Goal: Ask a question: Seek information or help from site administrators or community

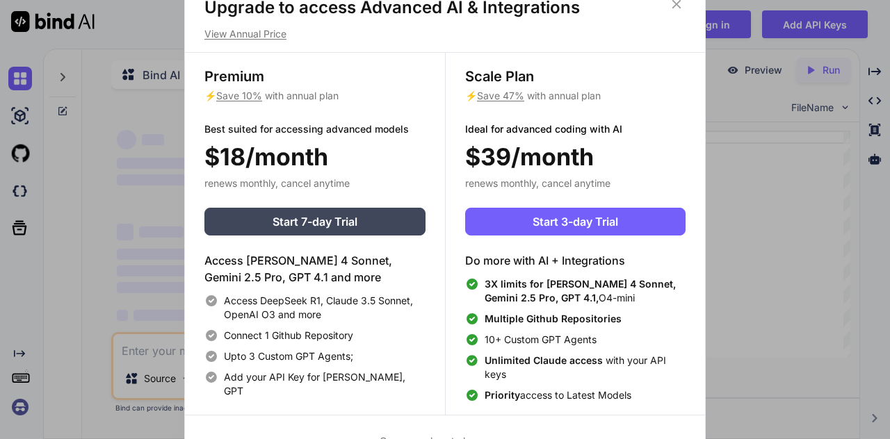
click at [821, 194] on div "Upgrade to access Advanced AI & Integrations View Annual Price Premium ⚡ Save 1…" at bounding box center [445, 219] width 890 height 439
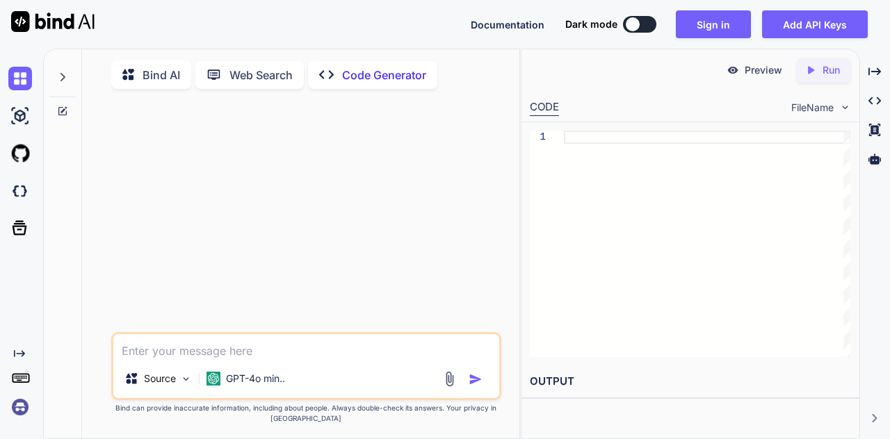
type textarea "x"
click at [18, 154] on img at bounding box center [20, 154] width 24 height 24
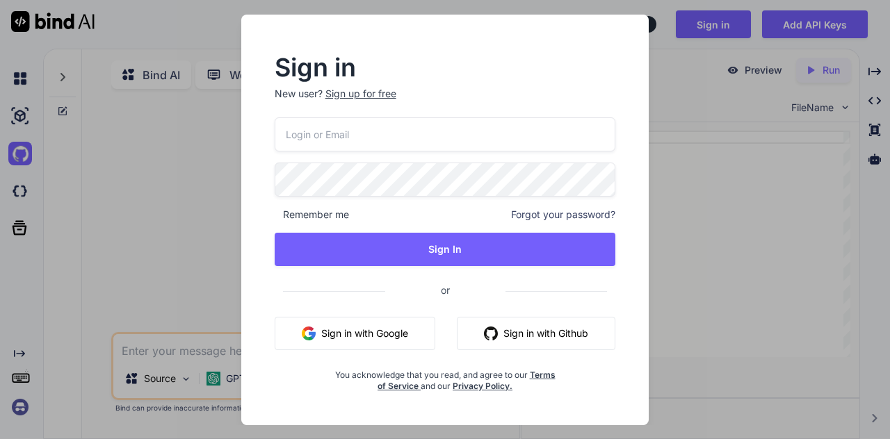
drag, startPoint x: 377, startPoint y: 347, endPoint x: 548, endPoint y: 327, distance: 172.1
click at [548, 327] on div "Sign in with Google Sign in with Github" at bounding box center [445, 333] width 341 height 33
click at [548, 327] on button "Sign in with Github" at bounding box center [536, 333] width 158 height 33
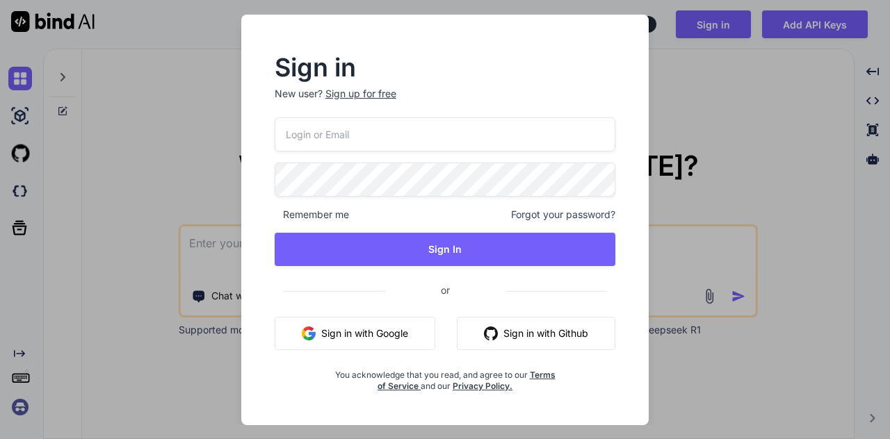
click at [498, 334] on button "Sign in with Github" at bounding box center [536, 333] width 158 height 33
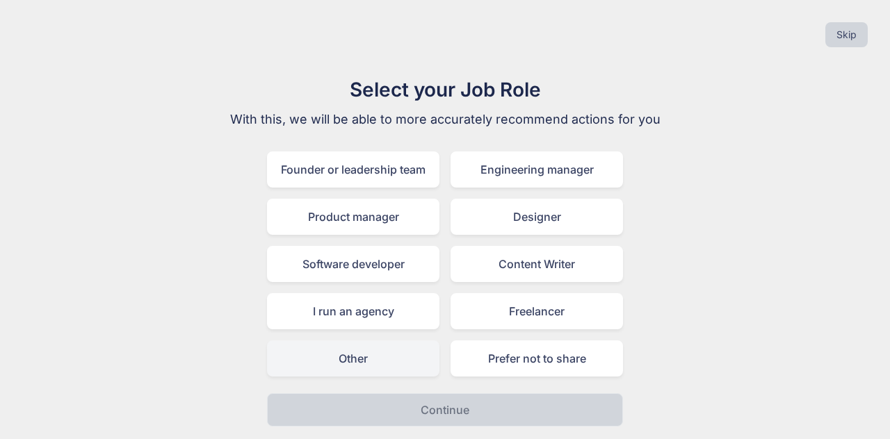
click at [365, 366] on div "Other" at bounding box center [353, 359] width 172 height 36
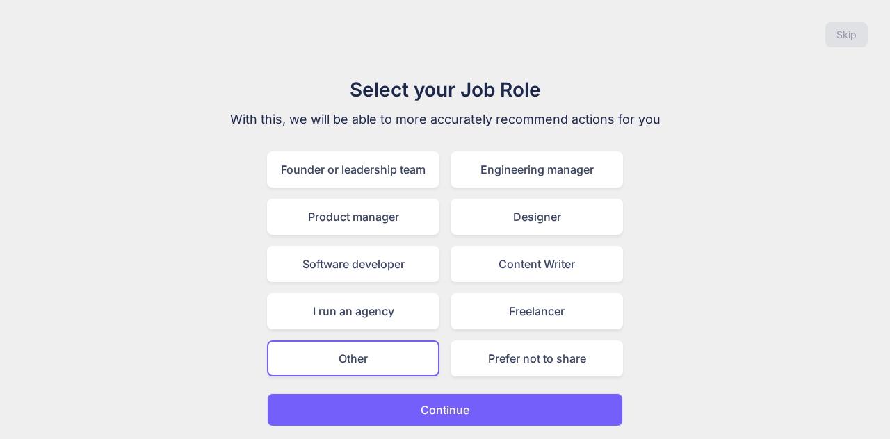
click at [431, 402] on p "Continue" at bounding box center [445, 410] width 49 height 17
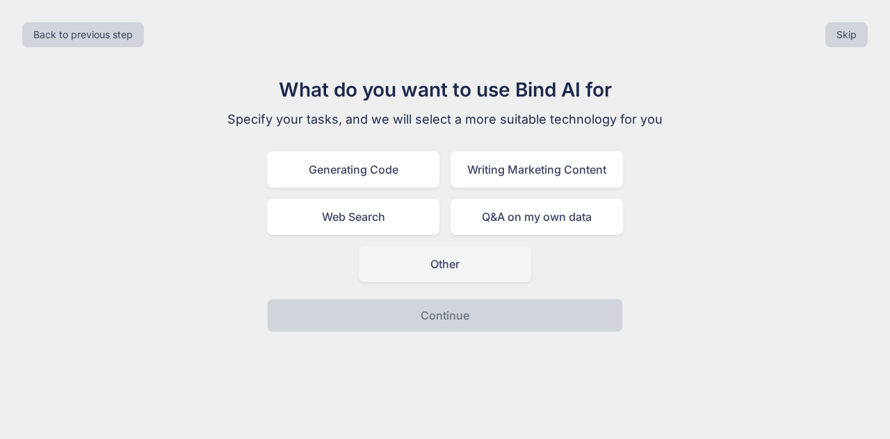
click at [441, 260] on div "Other" at bounding box center [445, 264] width 172 height 36
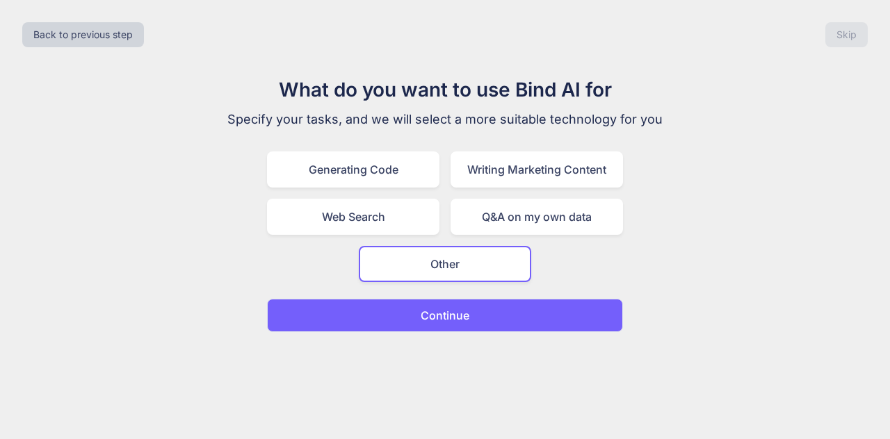
click at [444, 330] on button "Continue" at bounding box center [445, 315] width 356 height 33
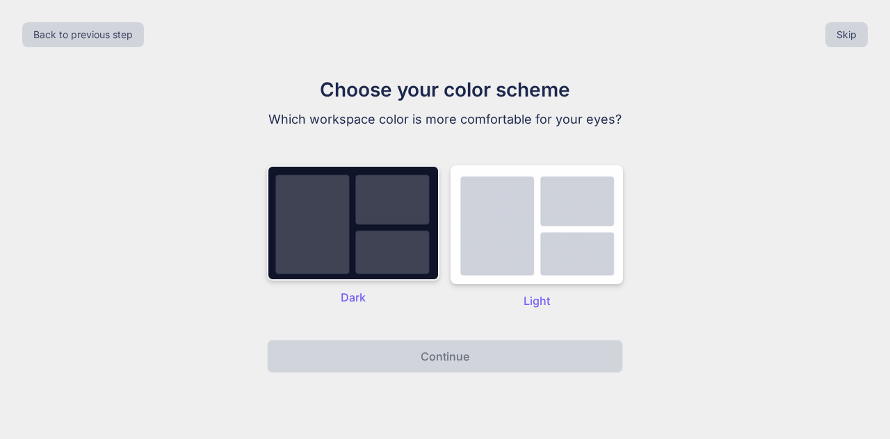
click at [405, 241] on img at bounding box center [353, 222] width 172 height 115
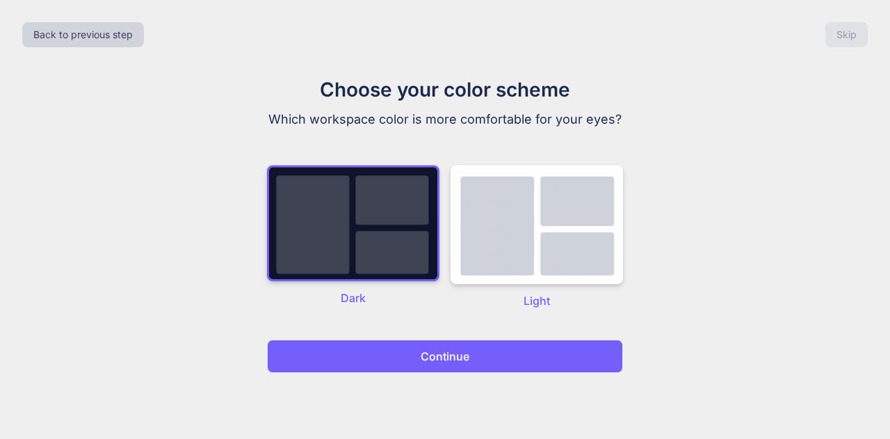
click at [453, 384] on div "Back to previous step Skip Choose your color scheme Which workspace color is mo…" at bounding box center [445, 219] width 890 height 439
click at [461, 357] on p "Continue" at bounding box center [445, 356] width 49 height 17
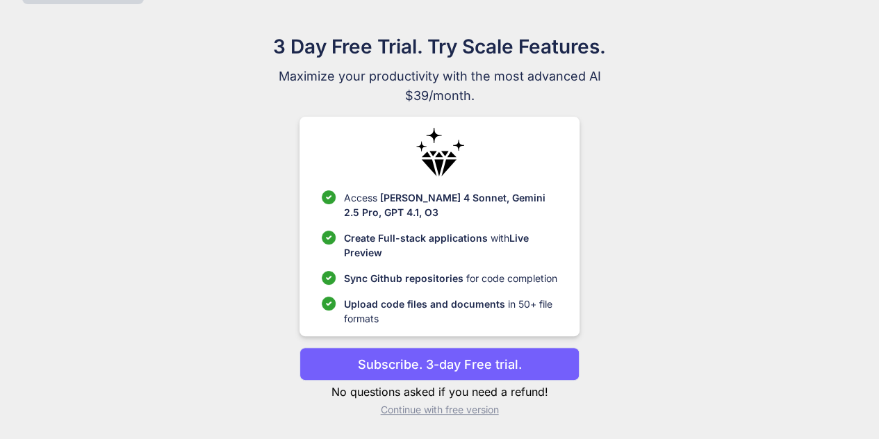
click at [448, 409] on p "Continue with free version" at bounding box center [440, 410] width 280 height 14
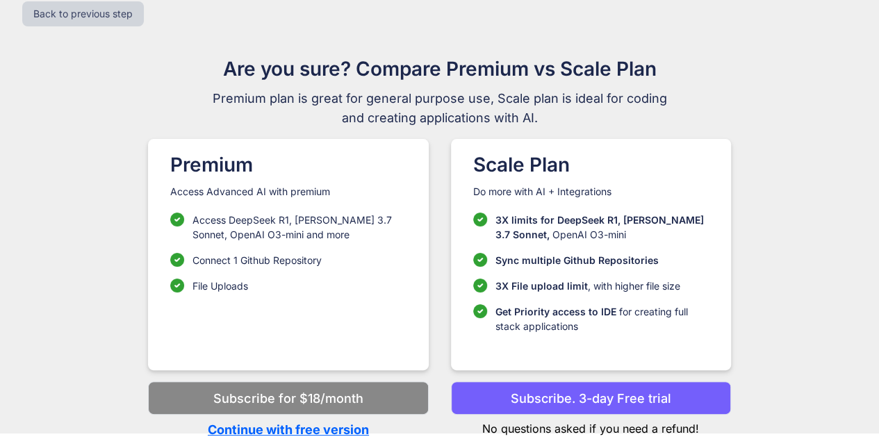
click at [323, 428] on p "Continue with free version" at bounding box center [288, 430] width 280 height 19
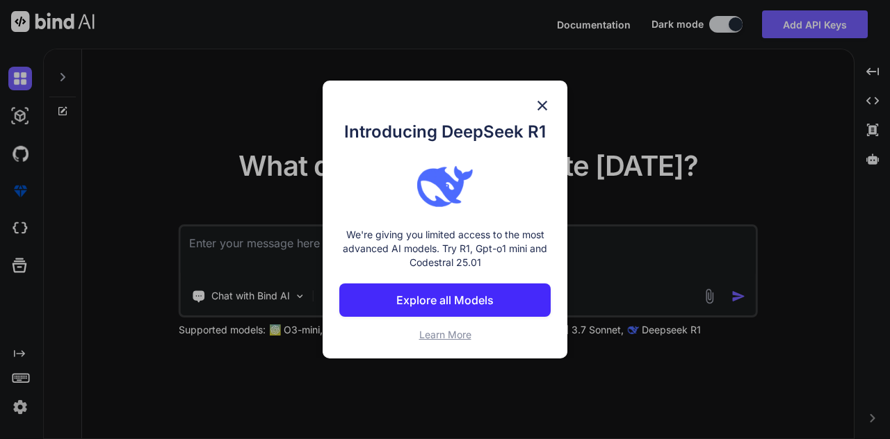
click at [540, 100] on img at bounding box center [542, 105] width 17 height 17
click at [540, 100] on div "What do you want to create today? Chat with Bind AI Source GPT-4o min.. Support…" at bounding box center [468, 244] width 772 height 391
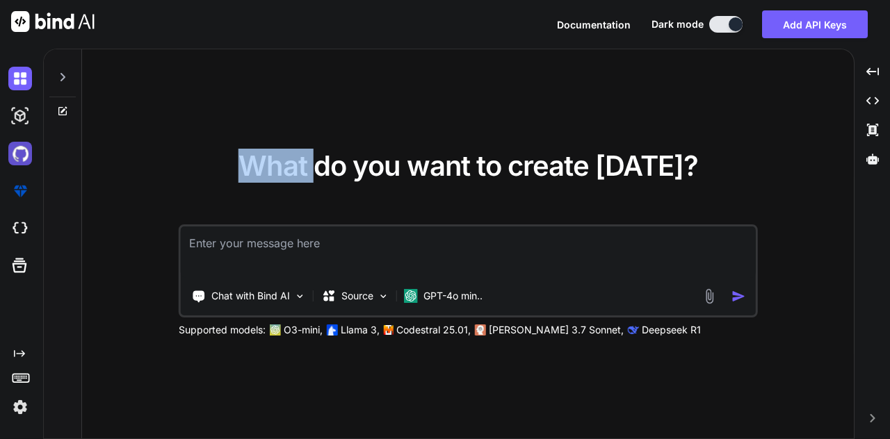
click at [26, 155] on img at bounding box center [20, 154] width 24 height 24
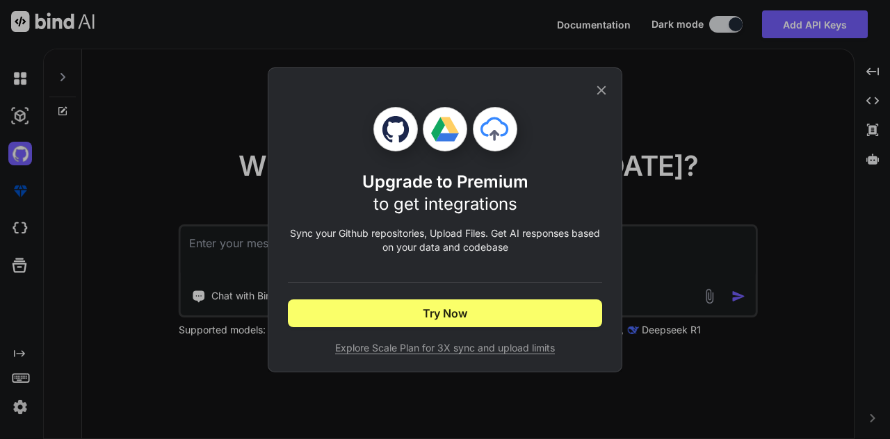
click at [427, 235] on p "Sync your Github repositories, Upload Files. Get AI responses based on your dat…" at bounding box center [445, 241] width 314 height 28
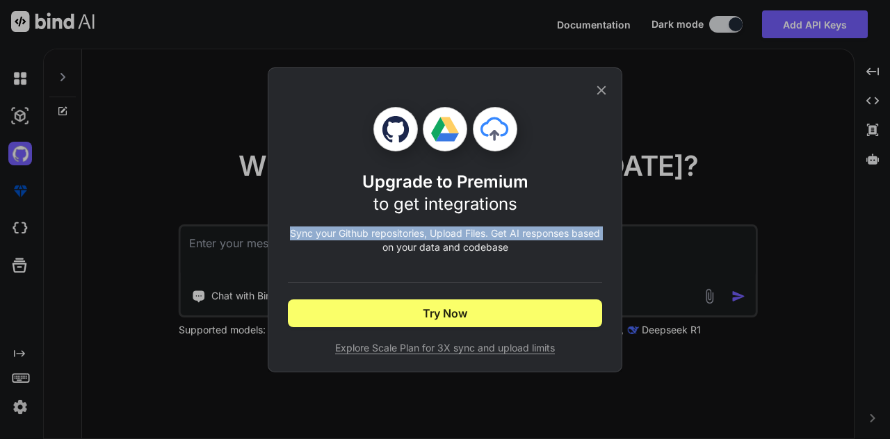
click at [427, 235] on p "Sync your Github repositories, Upload Files. Get AI responses based on your dat…" at bounding box center [445, 241] width 314 height 28
click at [450, 223] on div "Upgrade to Premium to get integrations Sync your Github repositories, Upload Fi…" at bounding box center [445, 231] width 314 height 248
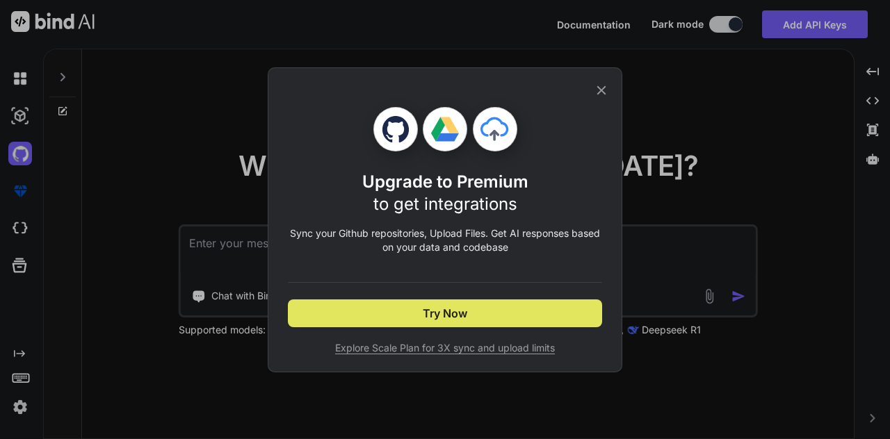
click at [457, 318] on span "Try Now" at bounding box center [445, 313] width 44 height 17
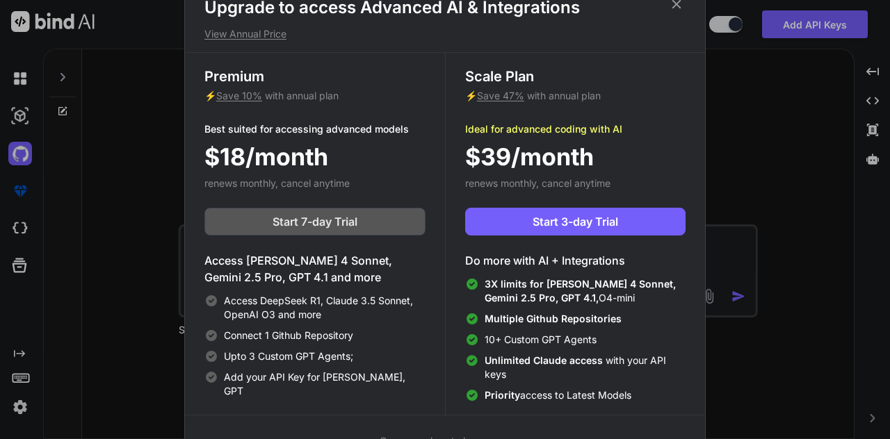
click at [310, 223] on span "Start 7-day Trial" at bounding box center [315, 221] width 85 height 17
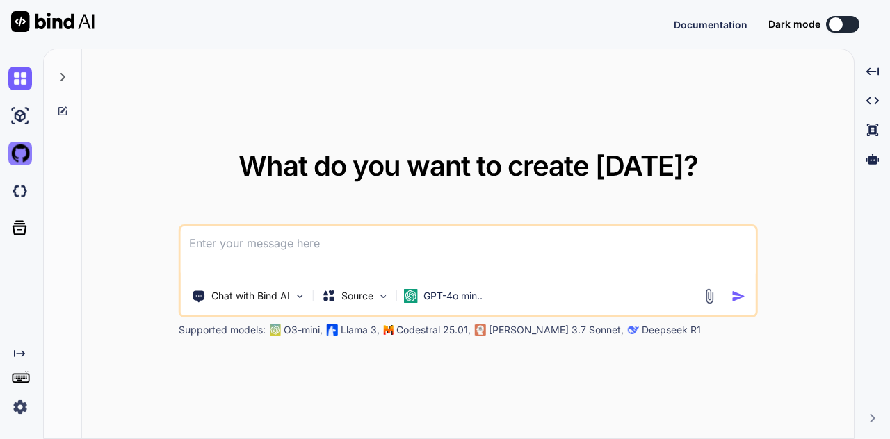
click at [13, 154] on img at bounding box center [20, 154] width 24 height 24
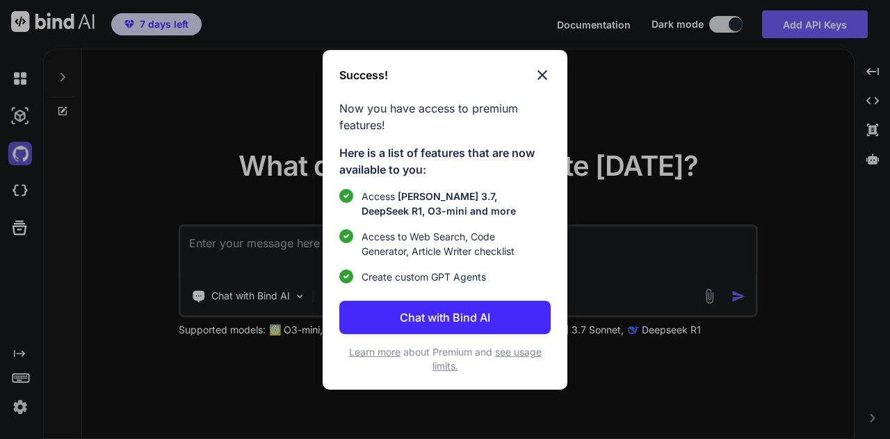
type textarea "x"
click at [534, 67] on img at bounding box center [542, 75] width 17 height 17
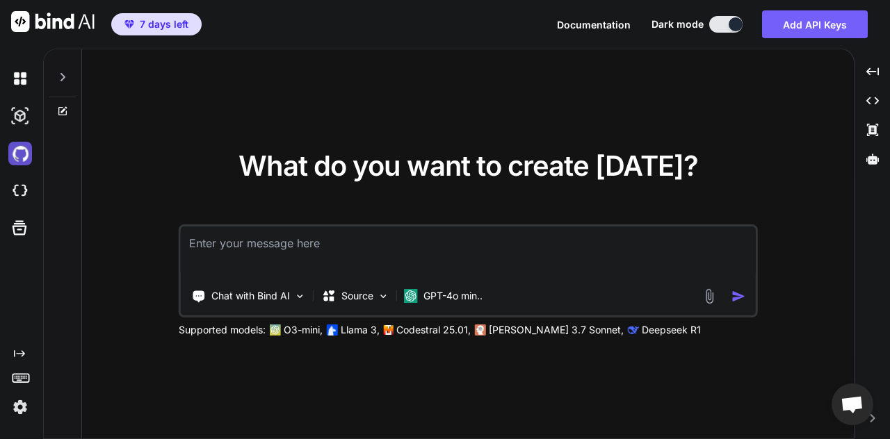
click at [17, 154] on img at bounding box center [20, 154] width 24 height 24
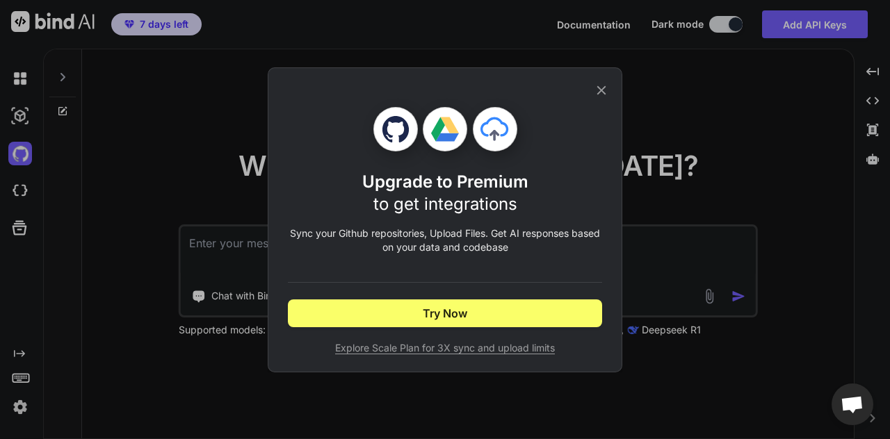
click at [603, 91] on icon at bounding box center [601, 90] width 9 height 9
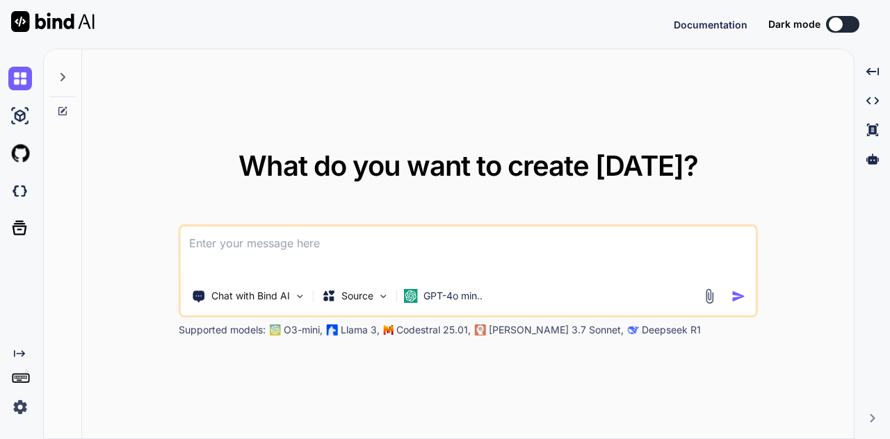
click at [833, 21] on div at bounding box center [836, 24] width 14 height 14
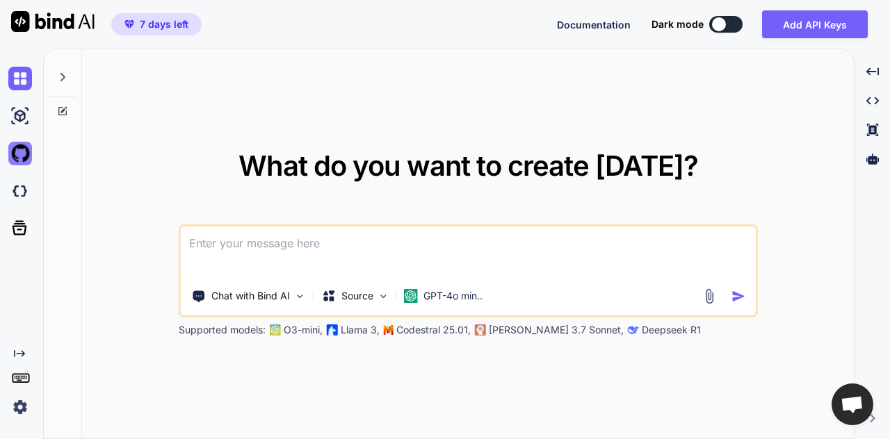
click at [18, 159] on img at bounding box center [20, 154] width 24 height 24
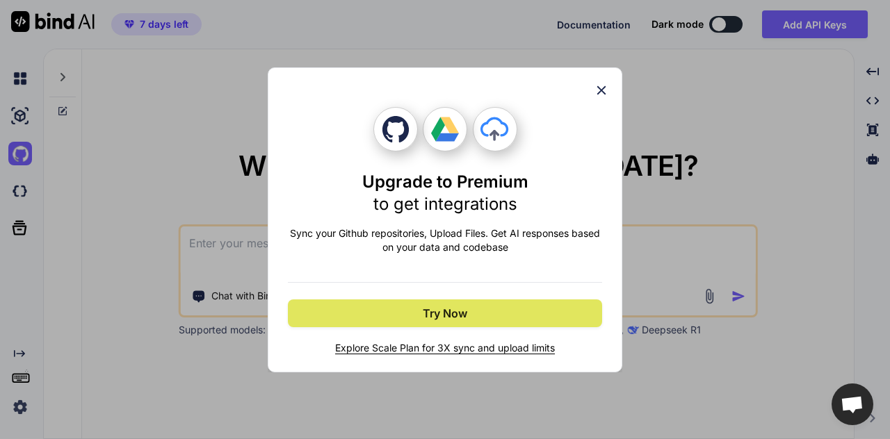
click at [501, 314] on button "Try Now" at bounding box center [445, 314] width 314 height 28
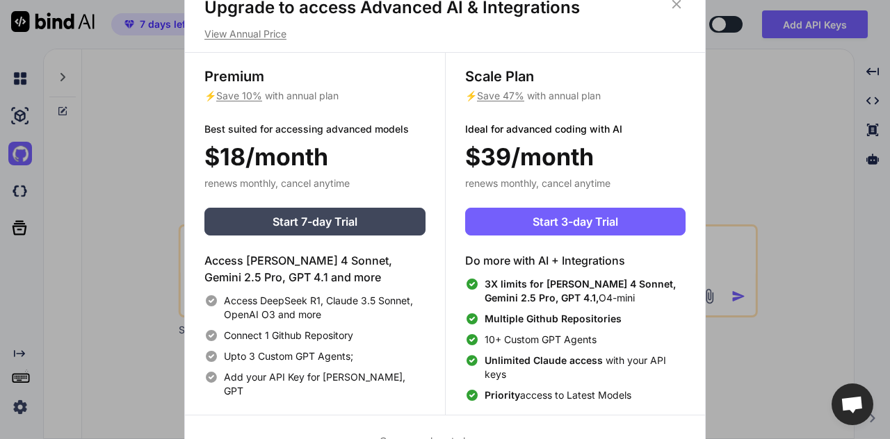
scroll to position [6, 0]
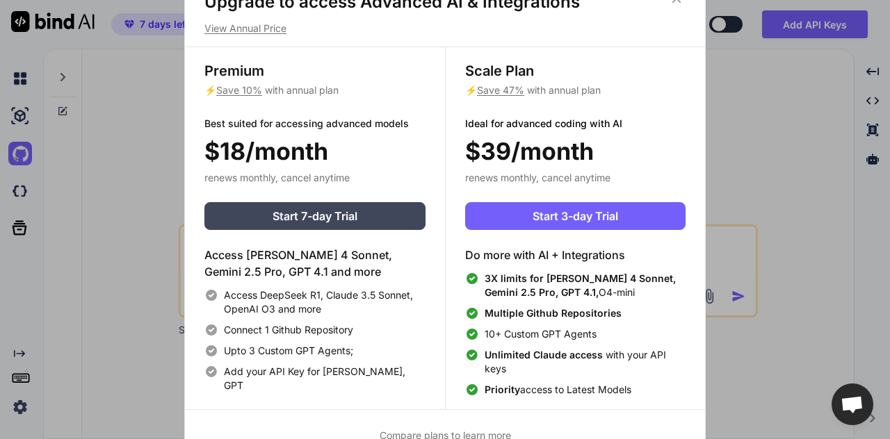
click at [784, 212] on div "Upgrade to access Advanced AI & Integrations View Annual Price Premium ⚡ Save 1…" at bounding box center [445, 219] width 890 height 439
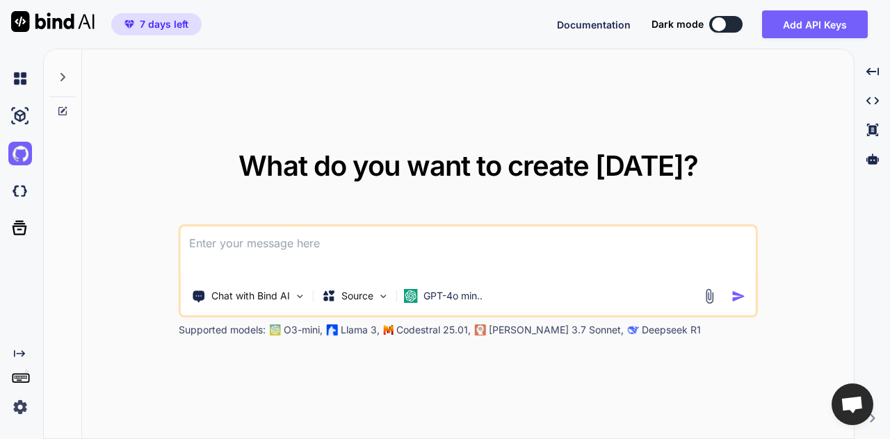
click at [17, 406] on img at bounding box center [20, 408] width 24 height 24
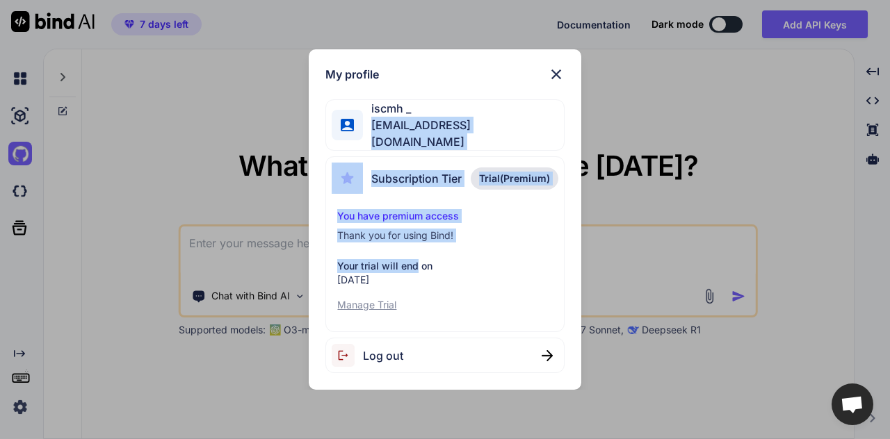
drag, startPoint x: 423, startPoint y: 122, endPoint x: 416, endPoint y: 277, distance: 155.2
click at [416, 273] on div "My profile iscmh _ isaacmihai7@gmail.com Subscription Tier Trial(Premium) You h…" at bounding box center [445, 219] width 272 height 341
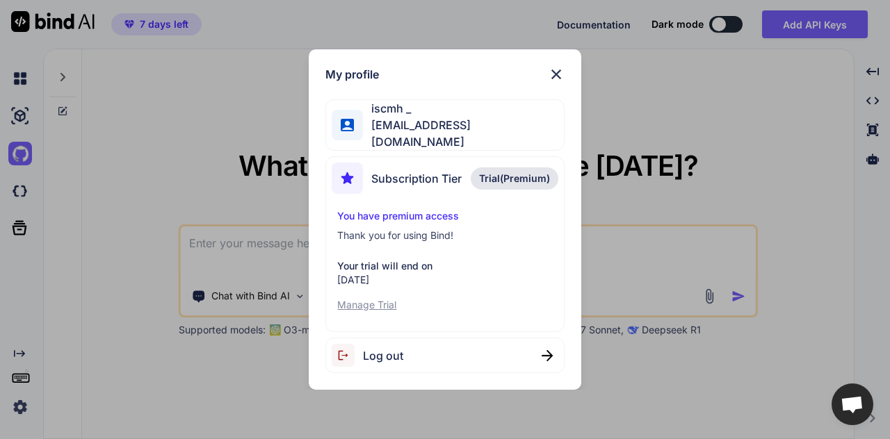
click at [808, 33] on div "My profile iscmh _ isaacmihai7@gmail.com Subscription Tier Trial(Premium) You h…" at bounding box center [445, 219] width 890 height 439
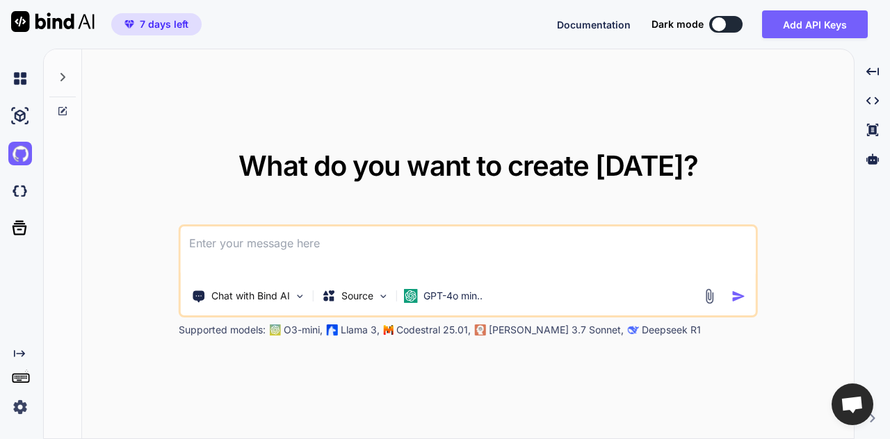
click at [729, 31] on button at bounding box center [725, 24] width 33 height 17
click at [730, 24] on button at bounding box center [725, 24] width 33 height 17
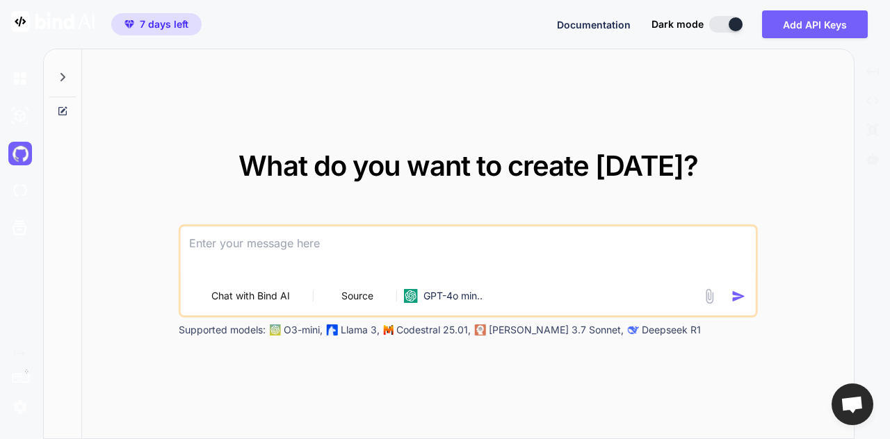
click at [737, 23] on div at bounding box center [736, 24] width 14 height 14
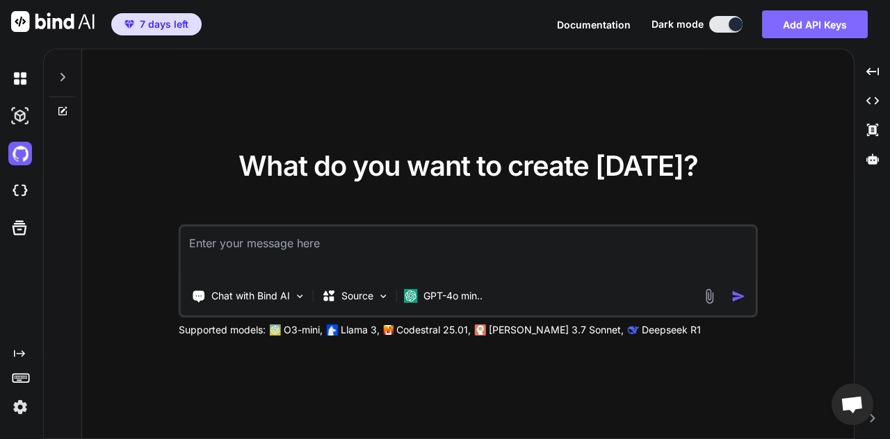
click at [818, 17] on button "Add API Keys" at bounding box center [815, 24] width 106 height 28
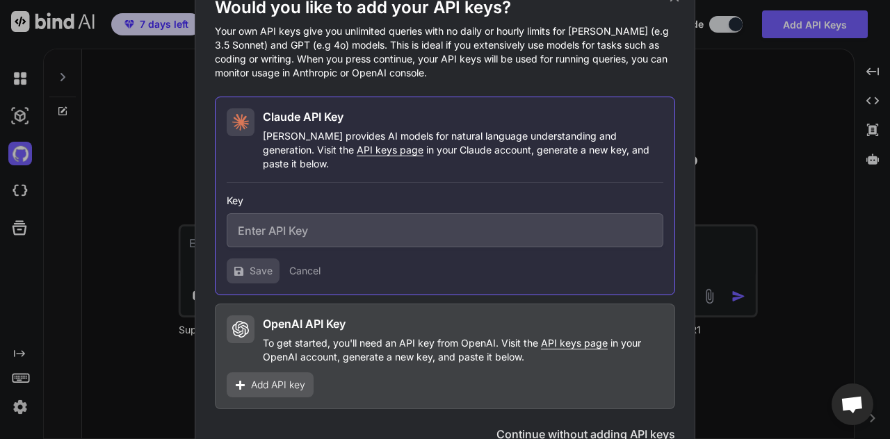
click at [343, 233] on input "text" at bounding box center [445, 230] width 437 height 34
click at [427, 80] on p "Your own API keys give you unlimited queries with no daily or hourly limits for…" at bounding box center [445, 52] width 460 height 56
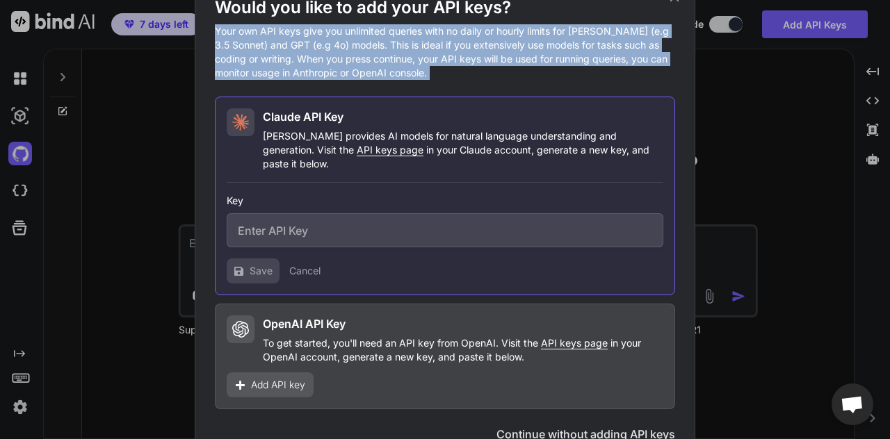
click at [427, 80] on p "Your own API keys give you unlimited queries with no daily or hourly limits for…" at bounding box center [445, 52] width 460 height 56
click at [428, 80] on p "Your own API keys give you unlimited queries with no daily or hourly limits for…" at bounding box center [445, 52] width 460 height 56
click at [464, 71] on p "Your own API keys give you unlimited queries with no daily or hourly limits for…" at bounding box center [445, 52] width 460 height 56
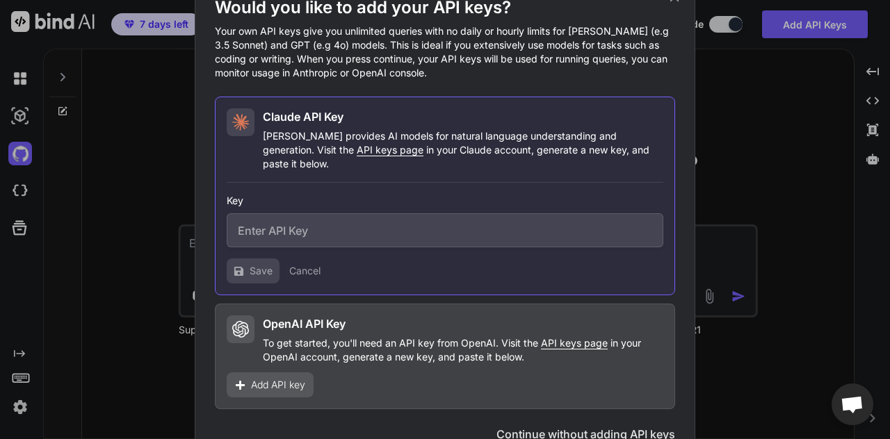
click at [751, 147] on div "Would you like to add your API keys? Your own API keys give you unlimited queri…" at bounding box center [445, 219] width 890 height 439
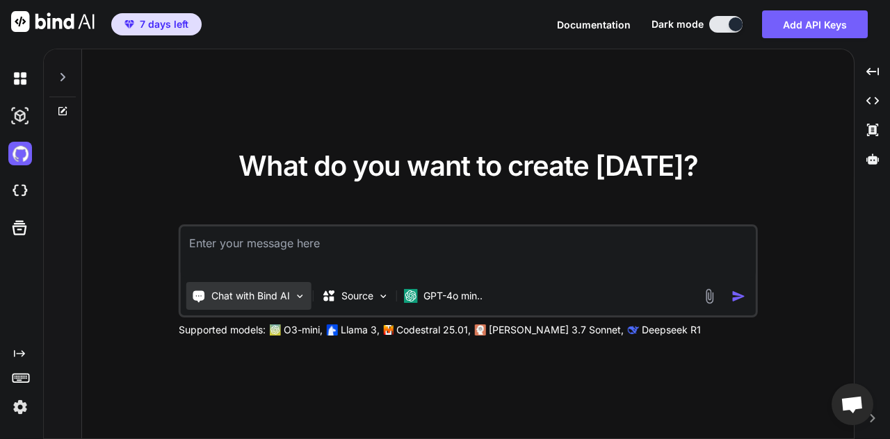
click at [291, 304] on div "Chat with Bind AI" at bounding box center [248, 296] width 125 height 28
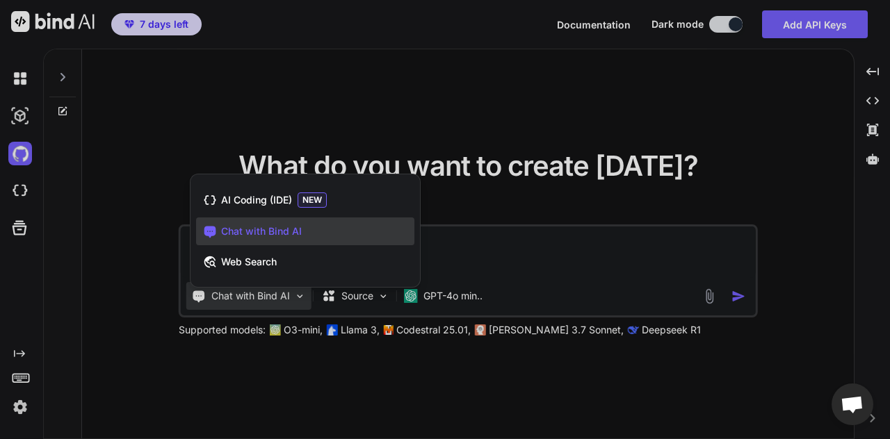
click at [291, 304] on div at bounding box center [445, 219] width 890 height 439
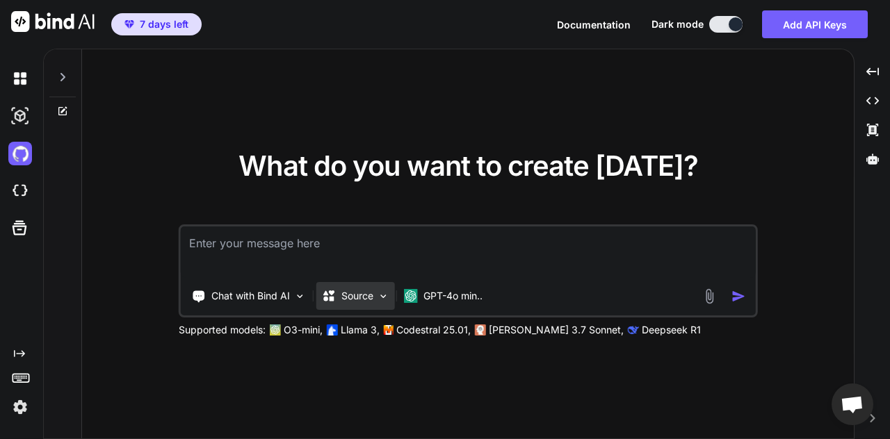
click at [340, 297] on div "Source" at bounding box center [347, 296] width 51 height 14
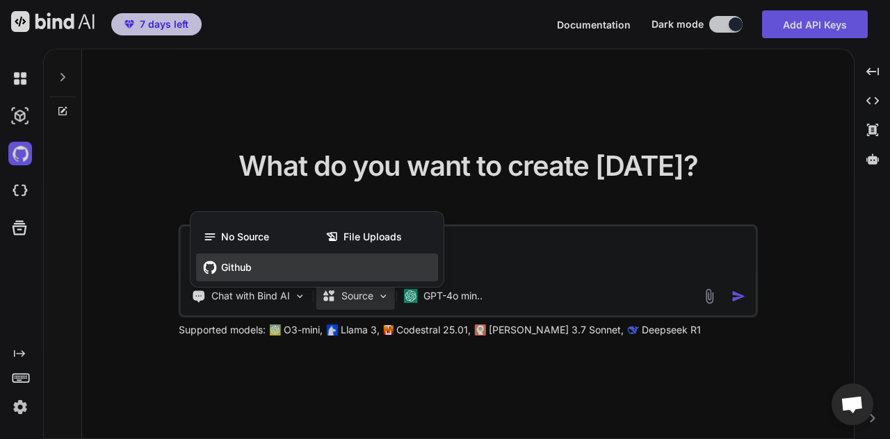
click at [243, 259] on div "Github" at bounding box center [317, 268] width 242 height 28
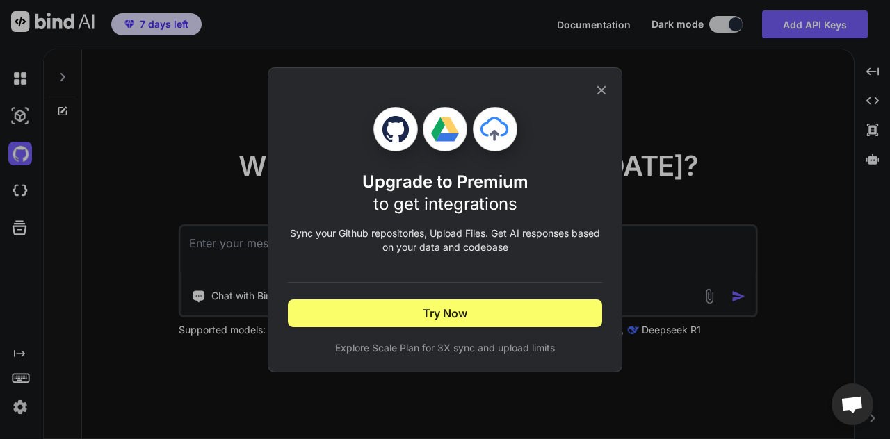
click at [715, 240] on div "Upgrade to Premium to get integrations Sync your Github repositories, Upload Fi…" at bounding box center [445, 219] width 890 height 439
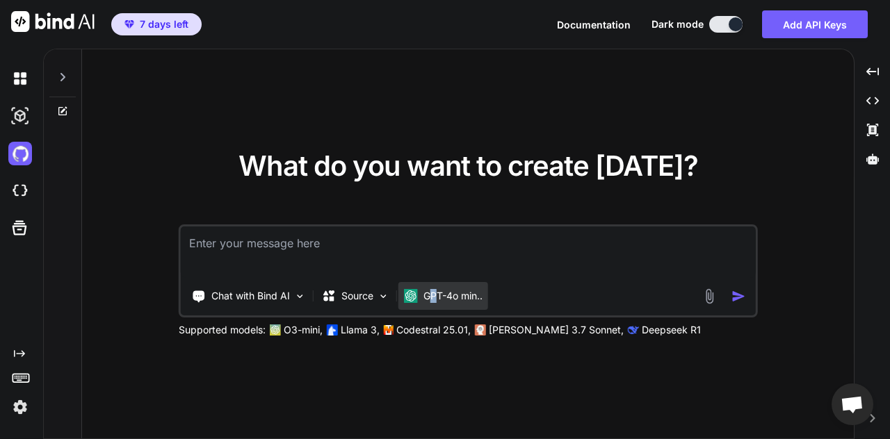
click at [434, 287] on div "GPT-4o min.." at bounding box center [443, 296] width 90 height 28
click at [856, 402] on span "Open chat" at bounding box center [851, 405] width 23 height 19
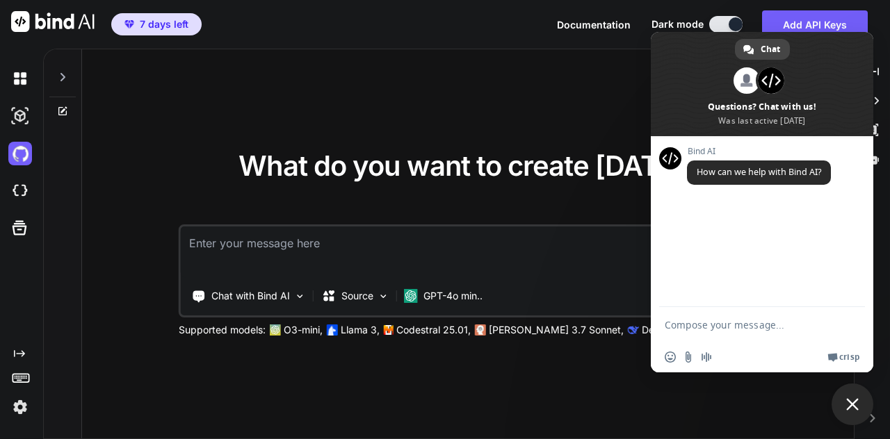
type textarea "x"
type textarea "i just got the trial but i still cant add any github repo"
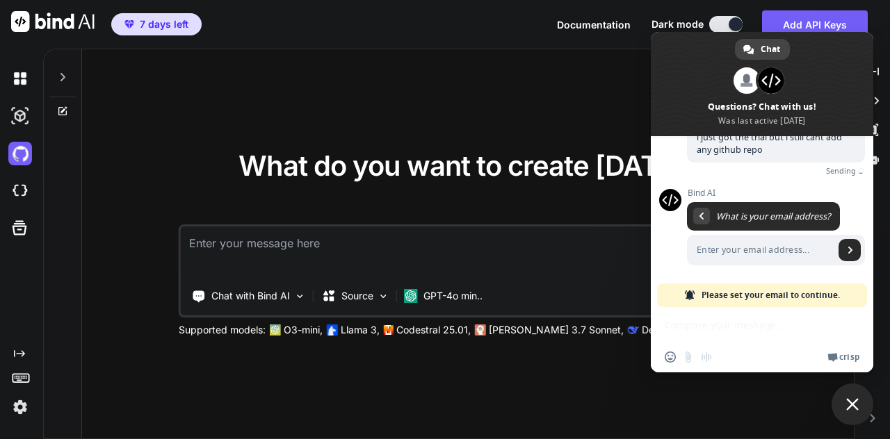
scroll to position [79, 0]
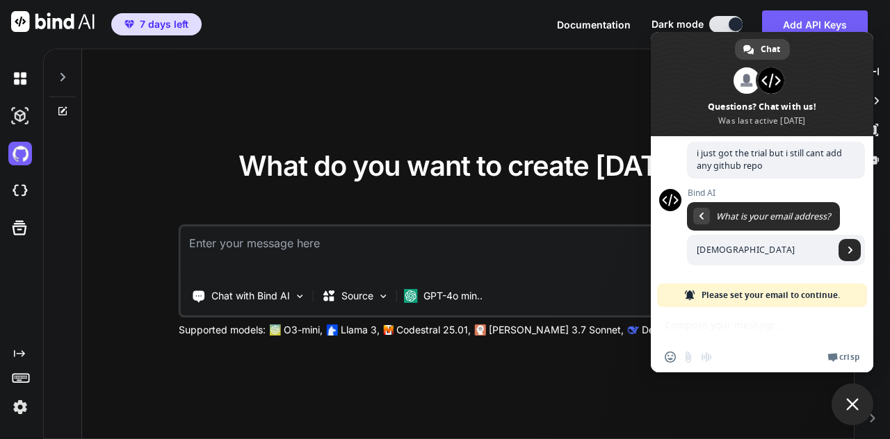
type input "isaacmihai7@gmail.com"
click at [849, 239] on link "Send" at bounding box center [849, 250] width 22 height 22
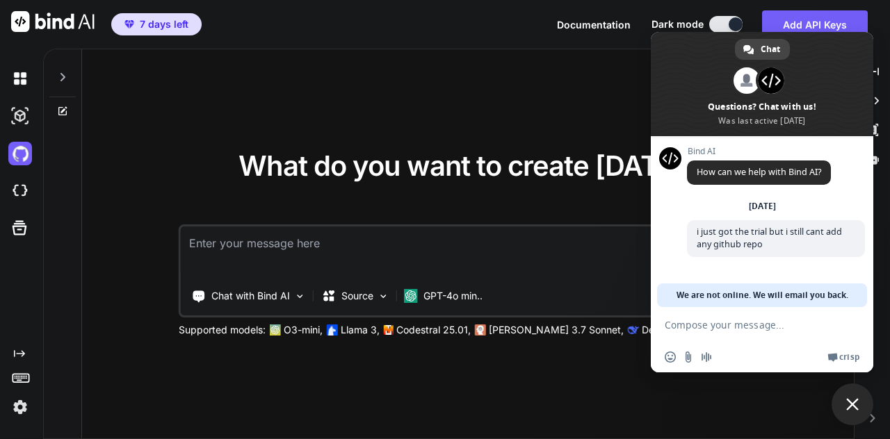
click at [776, 286] on span "We are not online. We will email you back." at bounding box center [762, 296] width 172 height 24
click at [770, 307] on textarea "Compose your message..." at bounding box center [748, 324] width 167 height 35
click at [770, 302] on span "We are not online. We will email you back." at bounding box center [762, 296] width 172 height 24
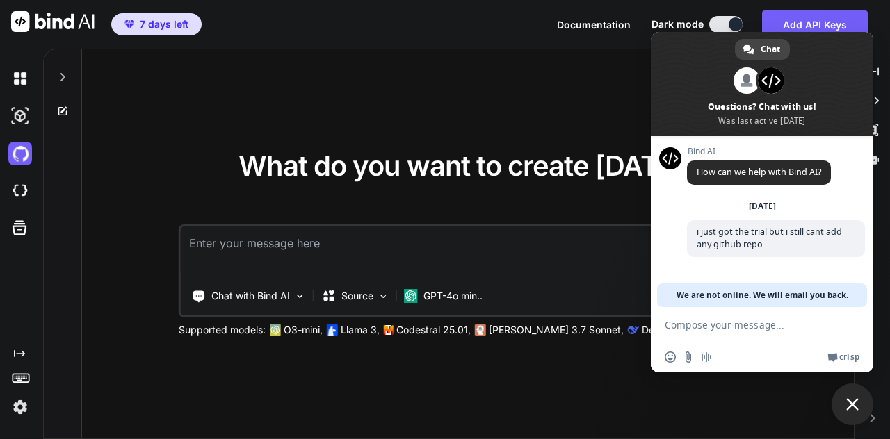
click at [770, 302] on span "We are not online. We will email you back." at bounding box center [762, 296] width 172 height 24
click at [788, 291] on span "We are not online. We will email you back." at bounding box center [762, 296] width 172 height 24
click at [863, 403] on span "Close chat" at bounding box center [852, 405] width 42 height 42
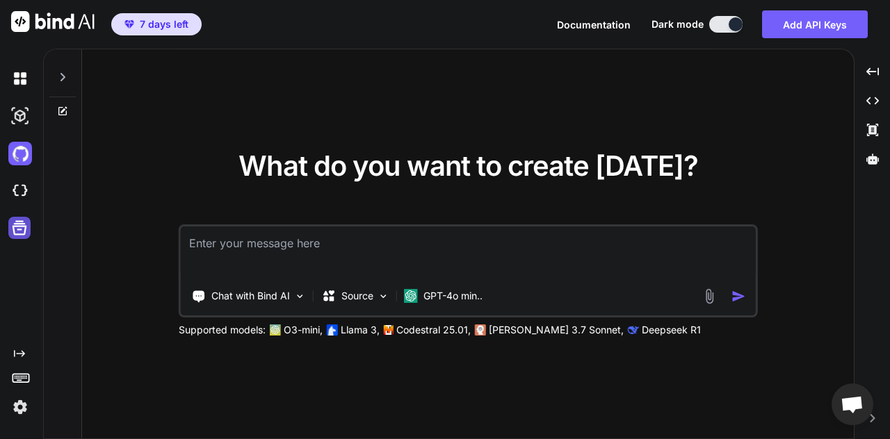
click at [15, 225] on icon at bounding box center [19, 227] width 19 height 19
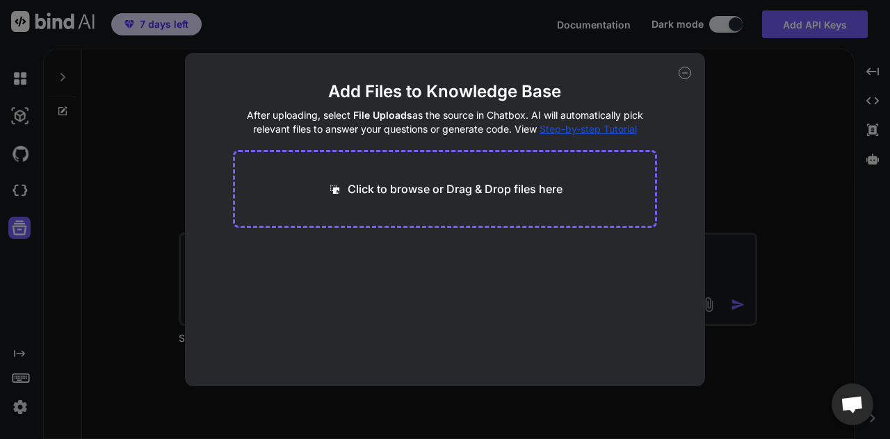
click at [19, 189] on div "Add Files to Knowledge Base After uploading, select File Uploads as the source …" at bounding box center [445, 219] width 890 height 439
type textarea "x"
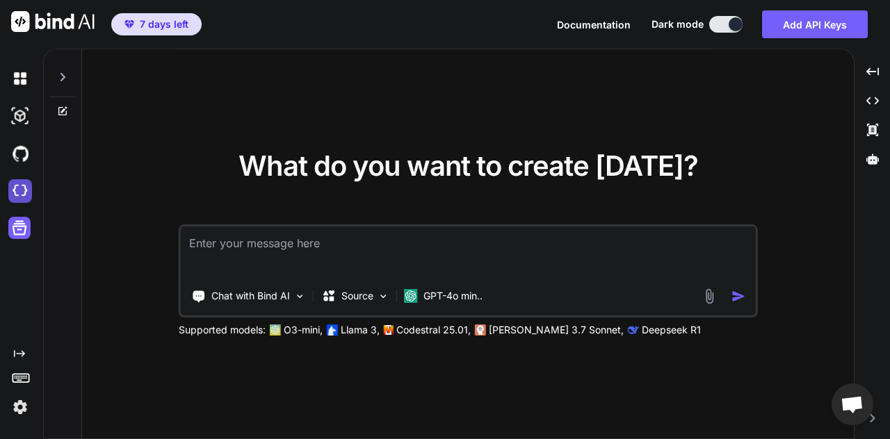
click at [19, 190] on img at bounding box center [20, 191] width 24 height 24
click at [21, 113] on img at bounding box center [20, 116] width 24 height 24
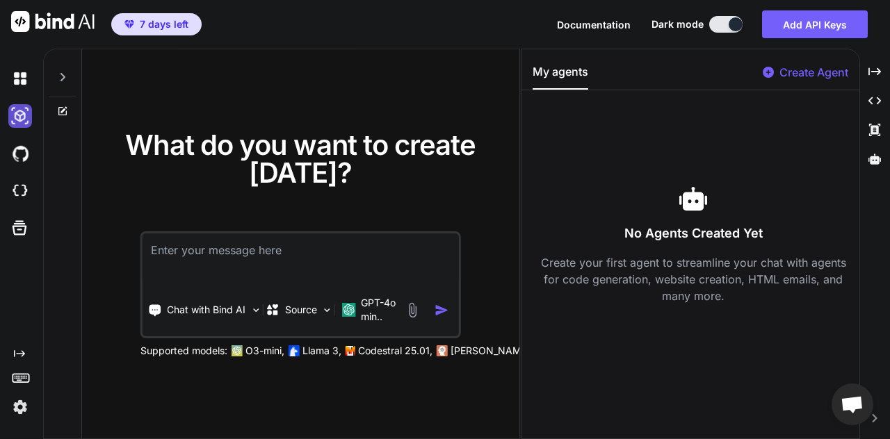
click at [21, 113] on img at bounding box center [20, 116] width 24 height 24
click at [21, 93] on div at bounding box center [22, 79] width 29 height 38
click at [20, 88] on img at bounding box center [20, 79] width 24 height 24
click at [20, 77] on img at bounding box center [20, 79] width 24 height 24
click at [19, 76] on img at bounding box center [20, 79] width 24 height 24
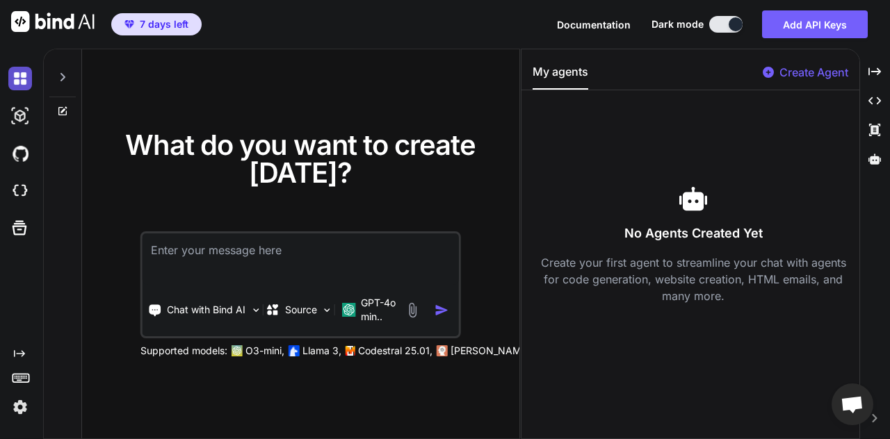
click at [19, 76] on img at bounding box center [20, 79] width 24 height 24
click at [83, 81] on div "What do you want to create today? Chat with Bind AI Source GPT-4o min.. Support…" at bounding box center [300, 244] width 437 height 391
click at [62, 81] on icon at bounding box center [62, 77] width 11 height 11
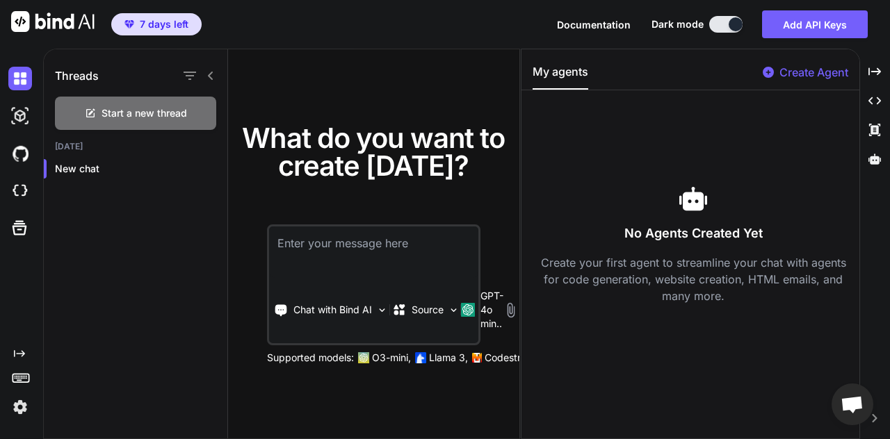
click at [212, 72] on icon at bounding box center [210, 75] width 11 height 11
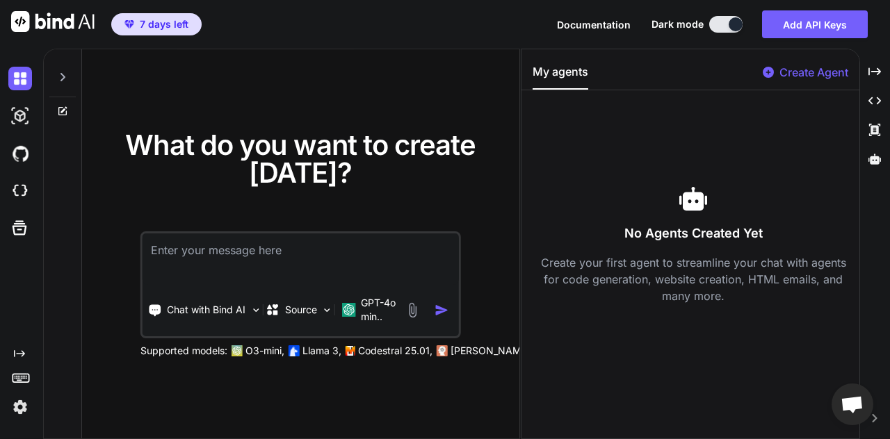
click at [27, 139] on div at bounding box center [22, 154] width 29 height 38
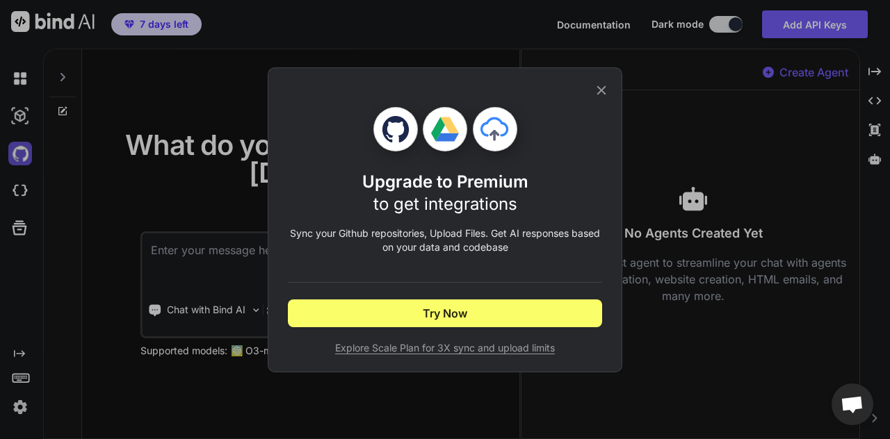
click at [22, 152] on div "Upgrade to Premium to get integrations Sync your Github repositories, Upload Fi…" at bounding box center [445, 219] width 890 height 439
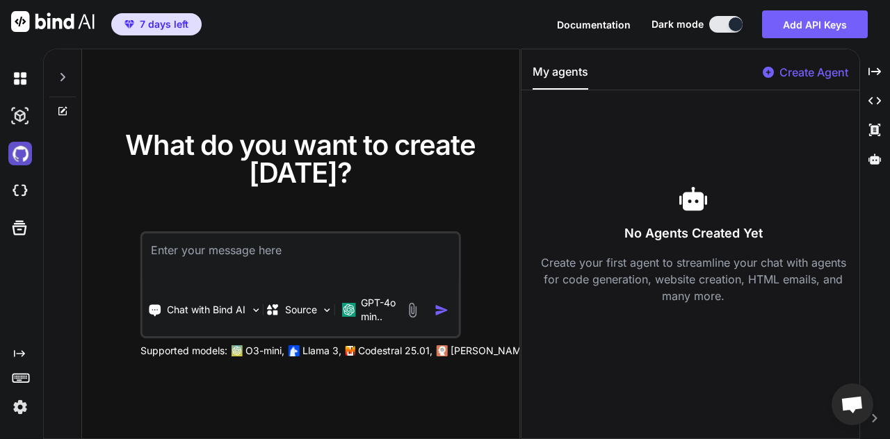
click at [22, 152] on img at bounding box center [20, 154] width 24 height 24
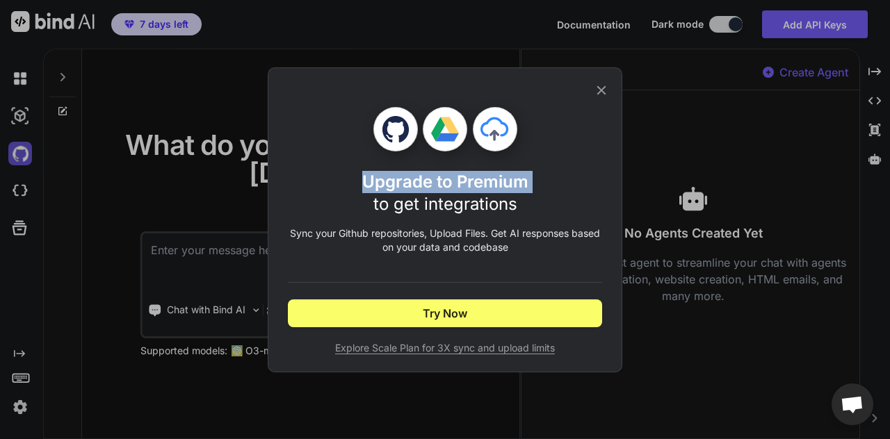
click at [22, 152] on div "Upgrade to Premium to get integrations Sync your Github repositories, Upload Fi…" at bounding box center [445, 219] width 890 height 439
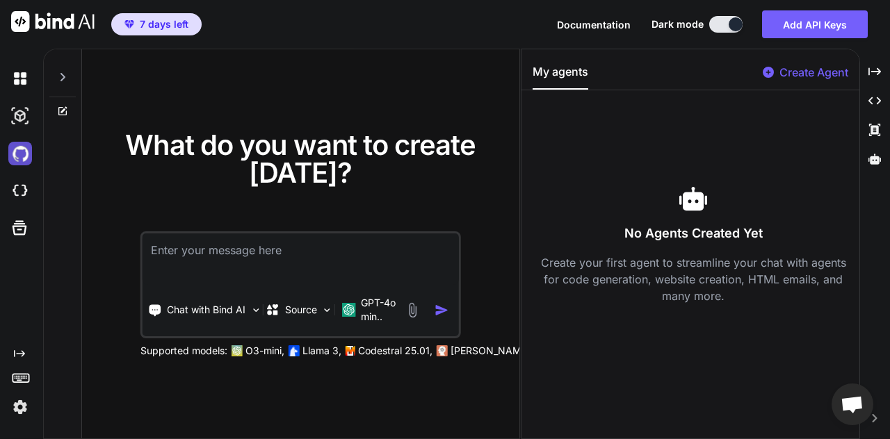
click at [22, 152] on img at bounding box center [20, 154] width 24 height 24
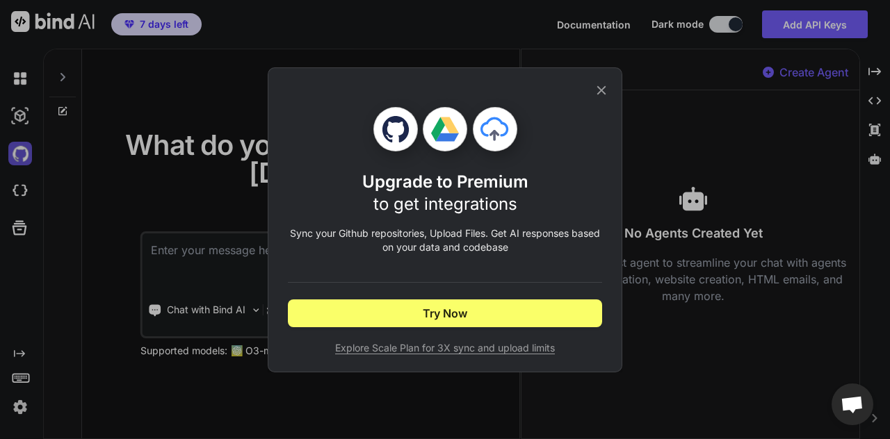
click at [22, 152] on div "Upgrade to Premium to get integrations Sync your Github repositories, Upload Fi…" at bounding box center [445, 219] width 890 height 439
click at [22, 152] on img at bounding box center [20, 154] width 24 height 24
click at [44, 366] on div "Upgrade to Premium to get integrations Sync your Github repositories, Upload Fi…" at bounding box center [445, 219] width 890 height 439
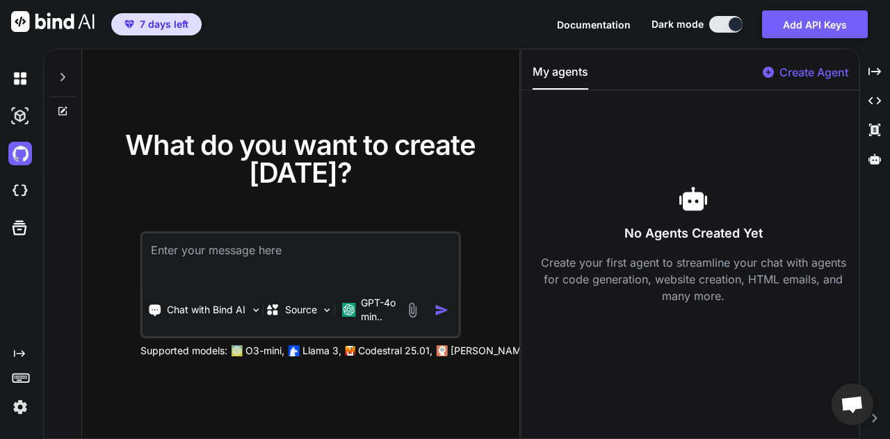
click at [21, 416] on img at bounding box center [20, 408] width 24 height 24
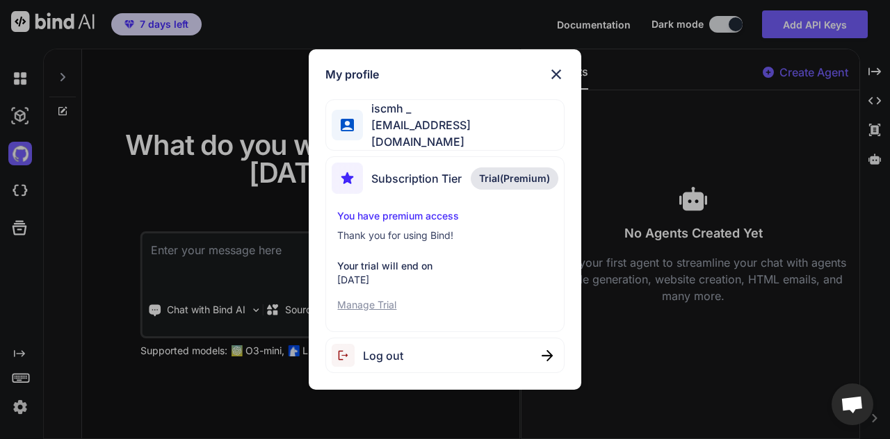
click at [140, 290] on div "My profile iscmh _ isaacmihai7@gmail.com Subscription Tier Trial(Premium) You h…" at bounding box center [445, 219] width 890 height 439
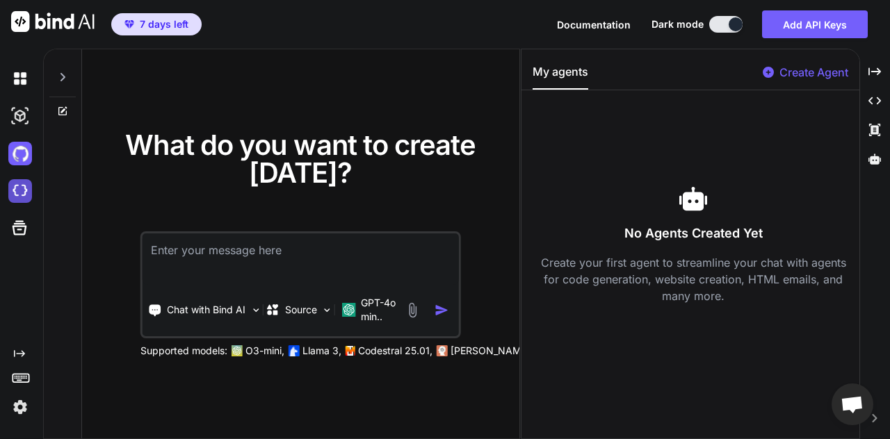
click at [19, 187] on img at bounding box center [20, 191] width 24 height 24
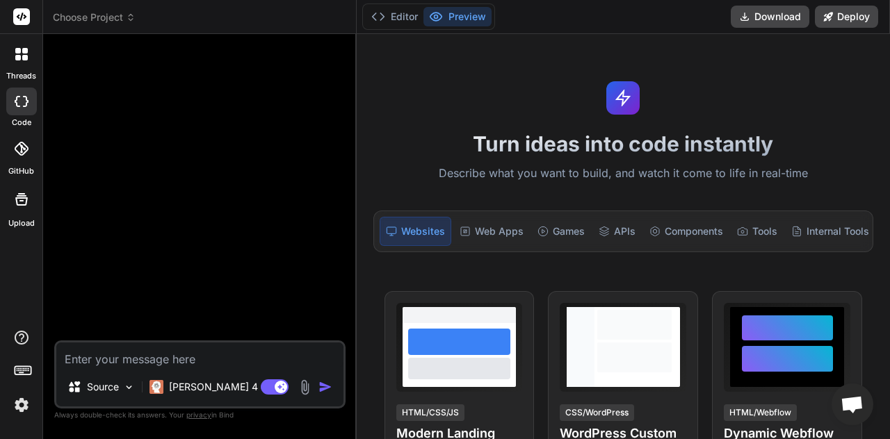
click at [18, 405] on img at bounding box center [22, 405] width 24 height 24
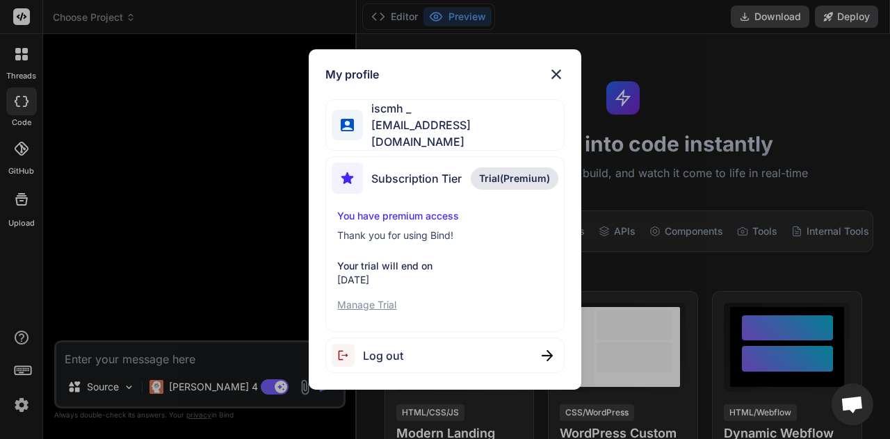
click at [508, 168] on p "Trial(Premium)" at bounding box center [515, 179] width 88 height 22
click at [353, 302] on p "Manage Trial" at bounding box center [444, 305] width 215 height 14
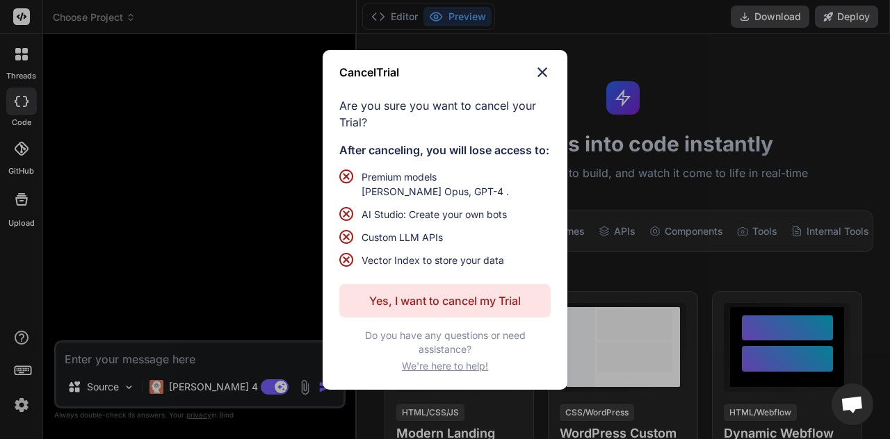
click at [449, 307] on p "Yes, I want to cancel my Trial" at bounding box center [445, 301] width 152 height 17
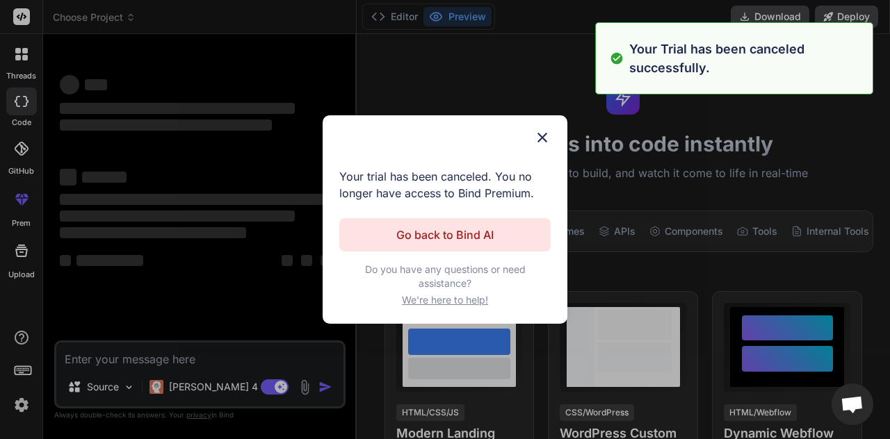
type textarea "x"
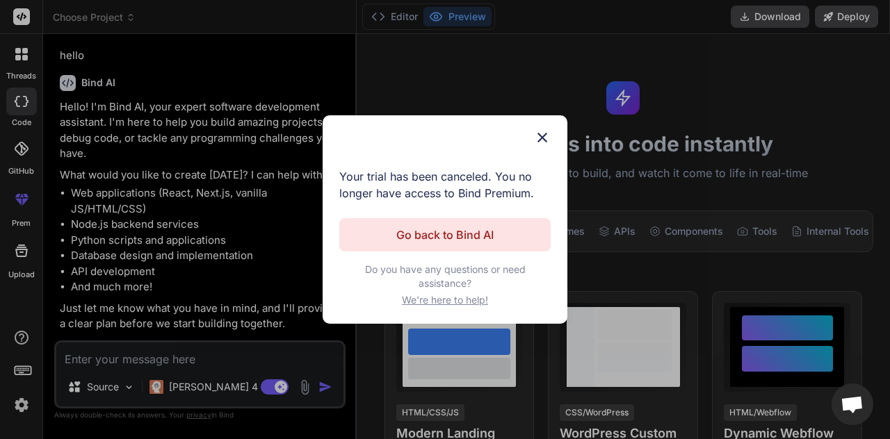
click at [543, 131] on img at bounding box center [542, 137] width 17 height 17
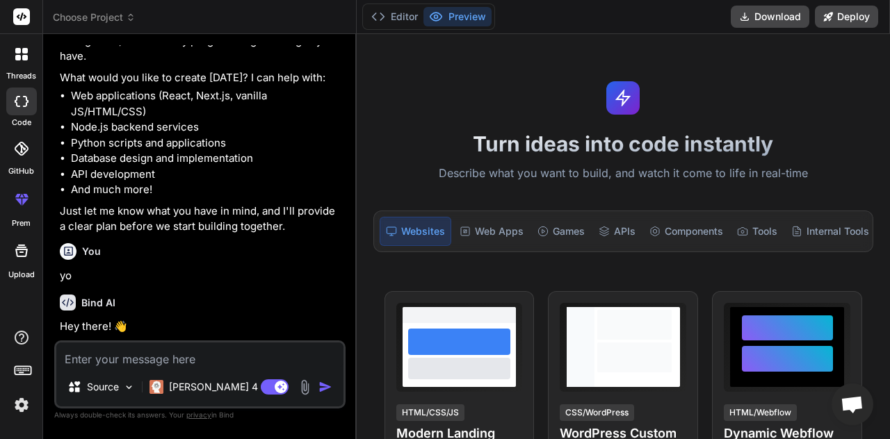
scroll to position [143, 0]
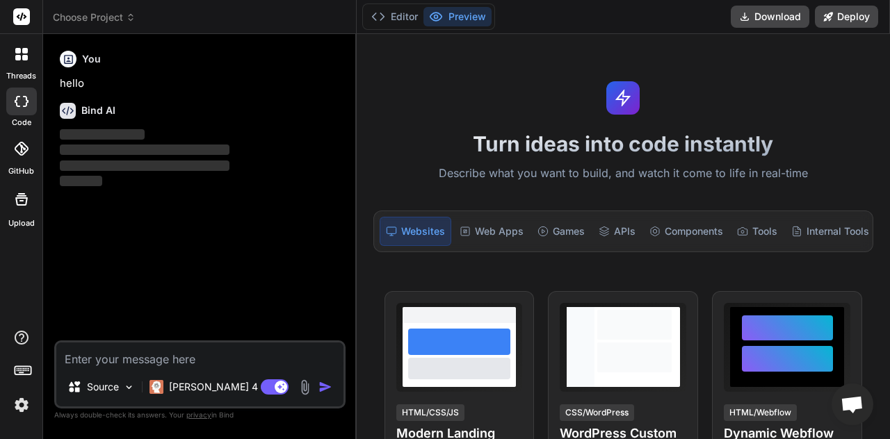
click at [17, 146] on icon at bounding box center [21, 149] width 14 height 14
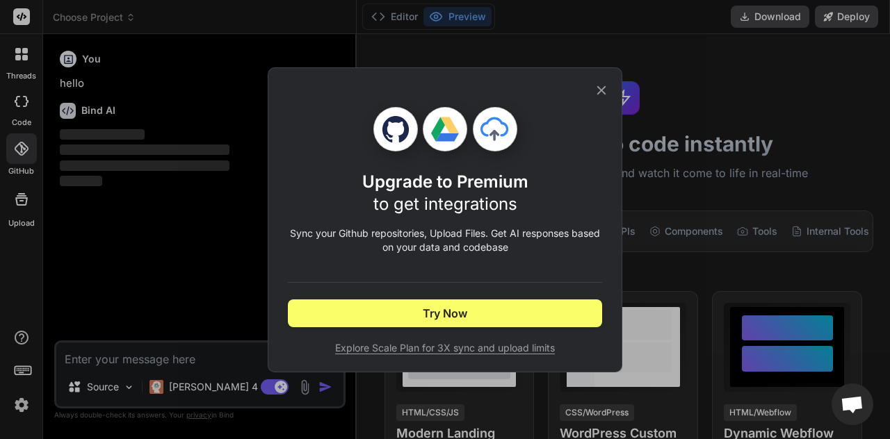
type textarea "x"
click at [76, 163] on div "Upgrade to Premium to get integrations Sync your Github repositories, Upload Fi…" at bounding box center [445, 219] width 890 height 439
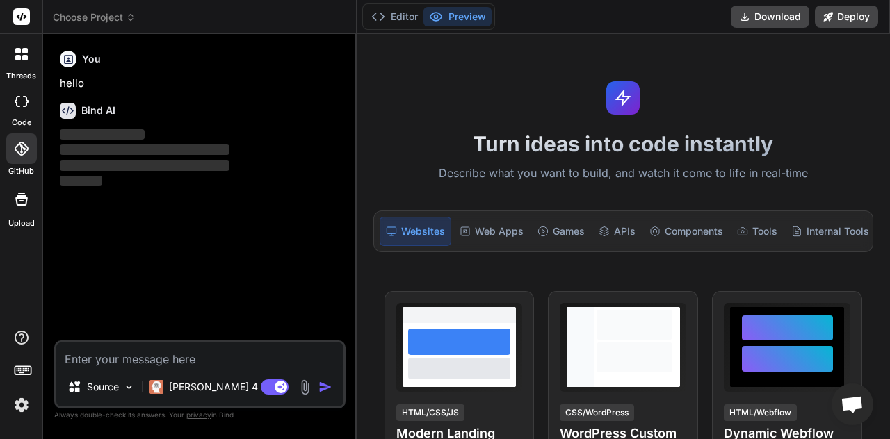
click at [166, 349] on textarea at bounding box center [199, 355] width 287 height 25
click at [166, 361] on textarea at bounding box center [199, 355] width 287 height 25
type textarea "y"
type textarea "x"
type textarea "yo"
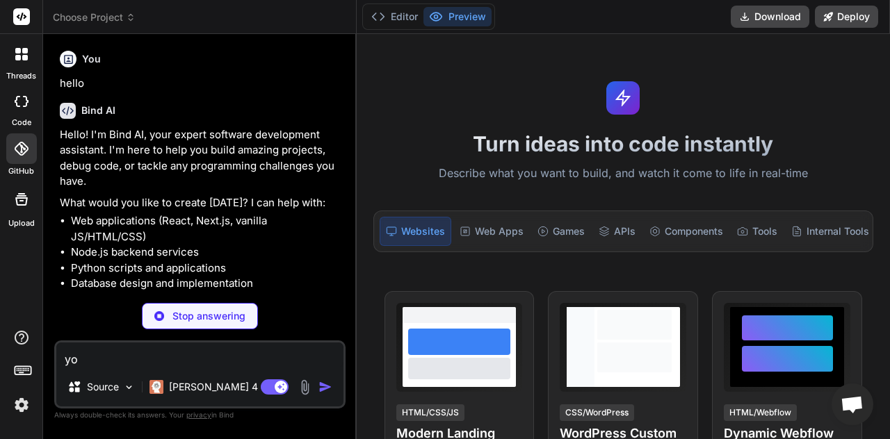
type textarea "x"
type textarea "yo"
click at [209, 323] on p "Stop answering" at bounding box center [208, 316] width 73 height 14
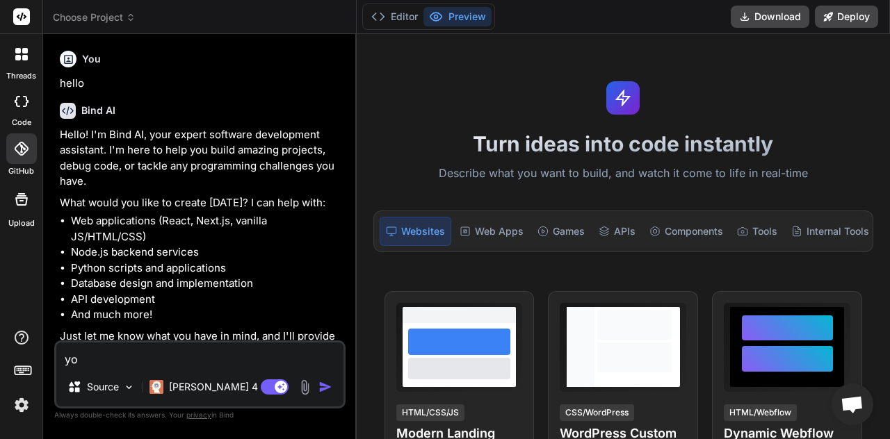
click at [325, 387] on img "button" at bounding box center [325, 387] width 14 height 14
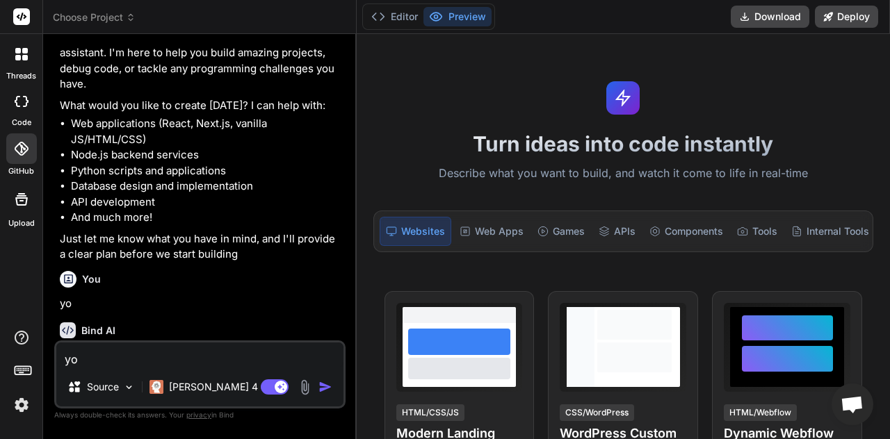
scroll to position [165, 0]
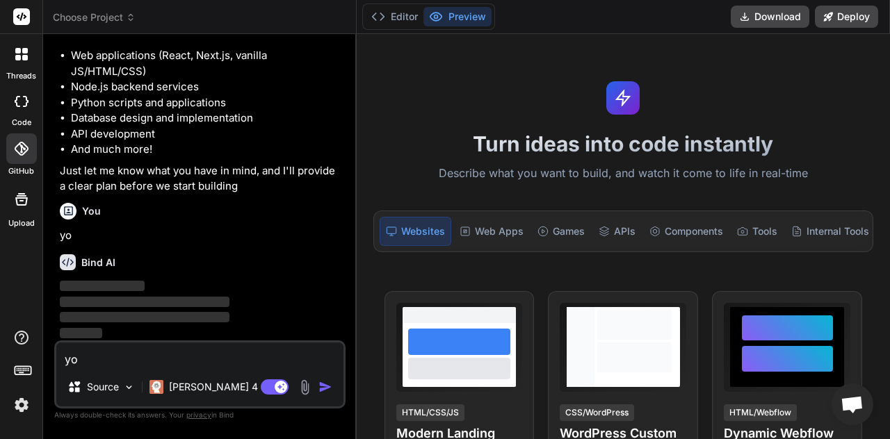
click at [270, 368] on textarea "yo" at bounding box center [199, 355] width 287 height 25
click at [104, 391] on p "Source" at bounding box center [103, 387] width 32 height 14
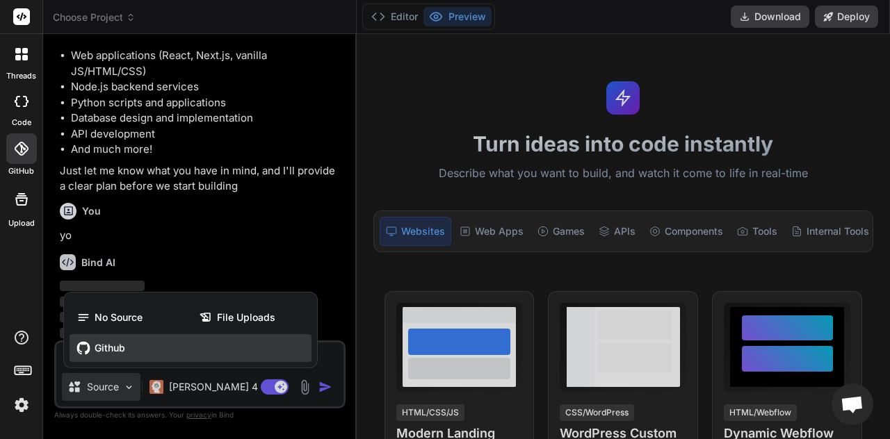
click at [122, 355] on div "Github" at bounding box center [191, 348] width 242 height 28
type textarea "x"
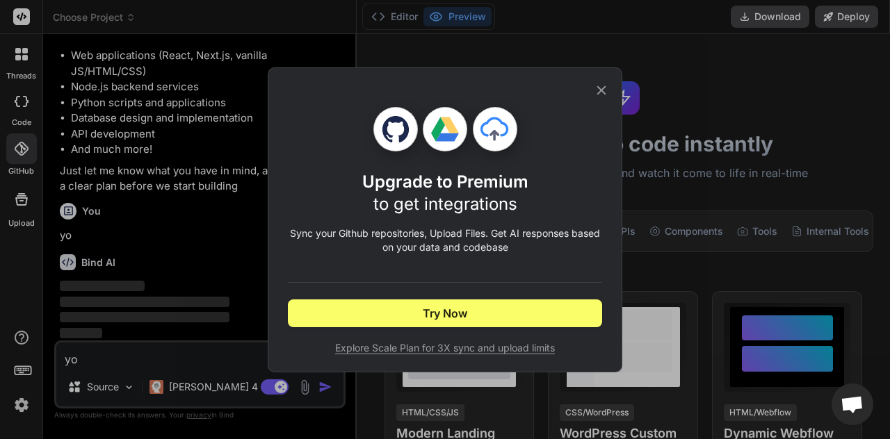
click at [212, 340] on div "Upgrade to Premium to get integrations Sync your Github repositories, Upload Fi…" at bounding box center [445, 219] width 890 height 439
